Goal: Transaction & Acquisition: Purchase product/service

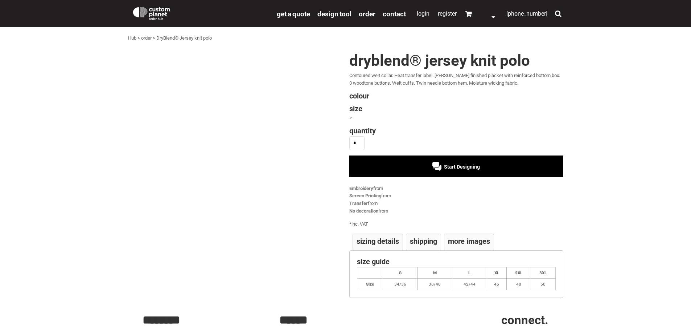
click at [415, 167] on div "Start Designing" at bounding box center [456, 165] width 214 height 21
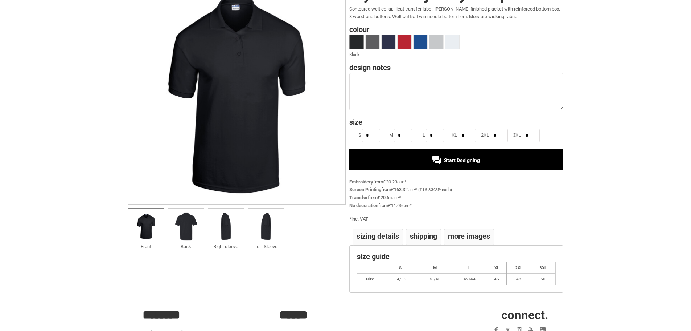
scroll to position [67, 0]
click at [365, 91] on textarea at bounding box center [456, 91] width 214 height 37
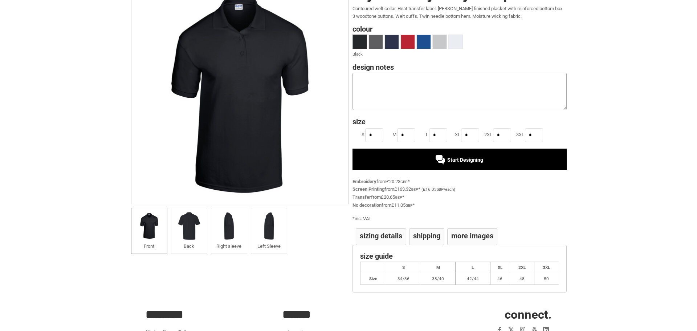
scroll to position [0, 0]
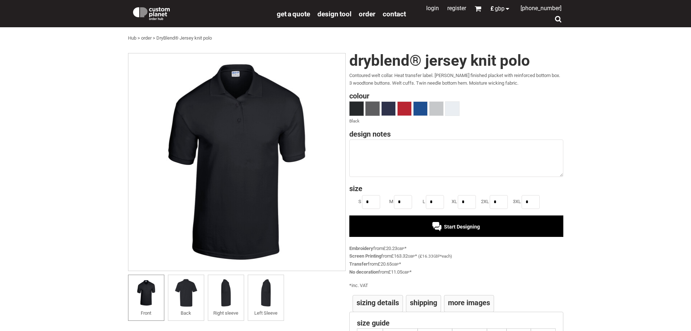
click at [379, 107] on span at bounding box center [373, 109] width 14 height 14
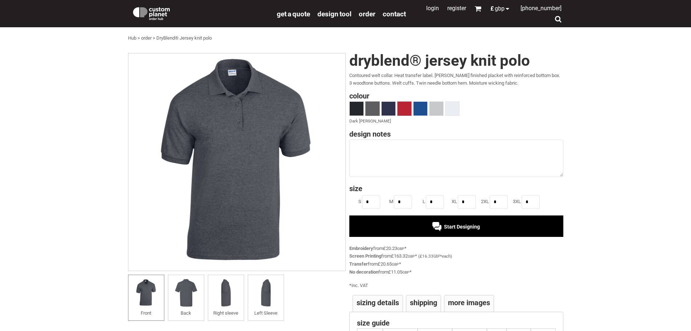
click at [408, 108] on span at bounding box center [405, 109] width 14 height 14
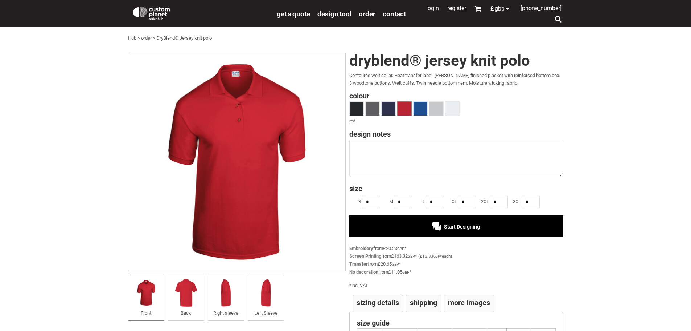
click at [422, 226] on div "Start Designing" at bounding box center [456, 225] width 214 height 21
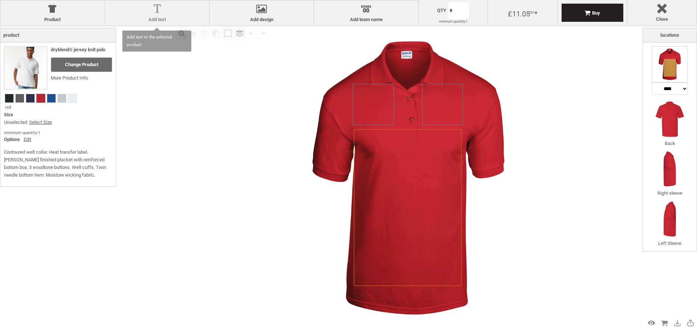
click at [146, 23] on div "Add text Add text" at bounding box center [156, 12] width 104 height 25
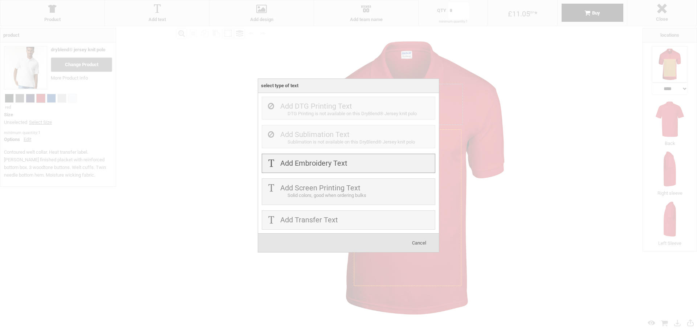
click at [314, 165] on label "Add Embroidery Text" at bounding box center [313, 163] width 67 height 9
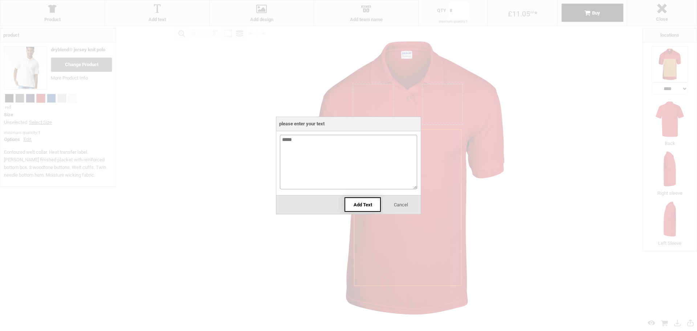
type textarea "*****"
click at [357, 202] on span "Add Text" at bounding box center [362, 204] width 19 height 5
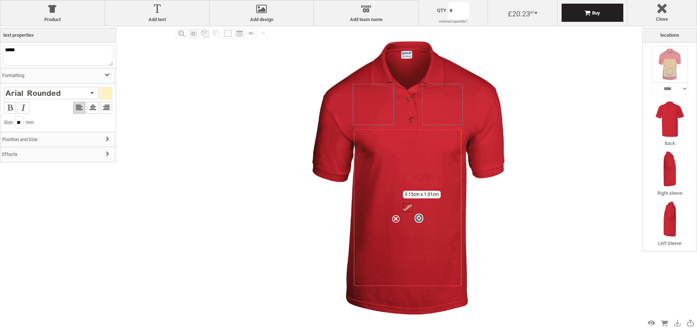
type input "***"
drag, startPoint x: 417, startPoint y: 217, endPoint x: 428, endPoint y: 216, distance: 10.6
click at [428, 216] on div "Created with [PERSON_NAME] 2.1.2 Created with [PERSON_NAME] 2.1.2 Created with …" at bounding box center [408, 207] width 108 height 156
drag, startPoint x: 407, startPoint y: 207, endPoint x: 443, endPoint y: 142, distance: 74.9
click at [443, 136] on icon "Created with [PERSON_NAME] 2.1.2" at bounding box center [444, 132] width 10 height 7
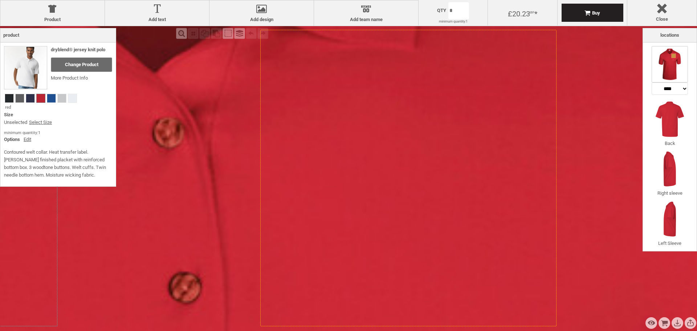
select select "*******"
click at [438, 107] on icon "Created with [PERSON_NAME] 2.1.2" at bounding box center [408, 178] width 296 height 296
